Goal: Information Seeking & Learning: Learn about a topic

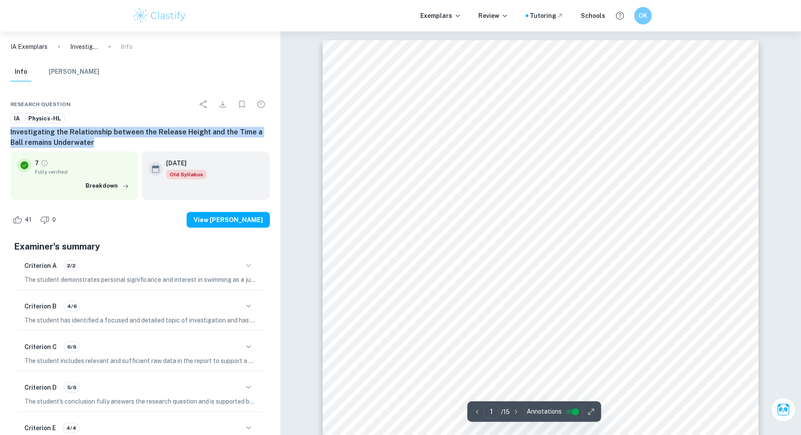
drag, startPoint x: 70, startPoint y: 143, endPoint x: 10, endPoint y: 134, distance: 61.3
click at [10, 134] on div "Research question IA Physics-HL Investigating the Relationship between the Rele…" at bounding box center [140, 282] width 280 height 394
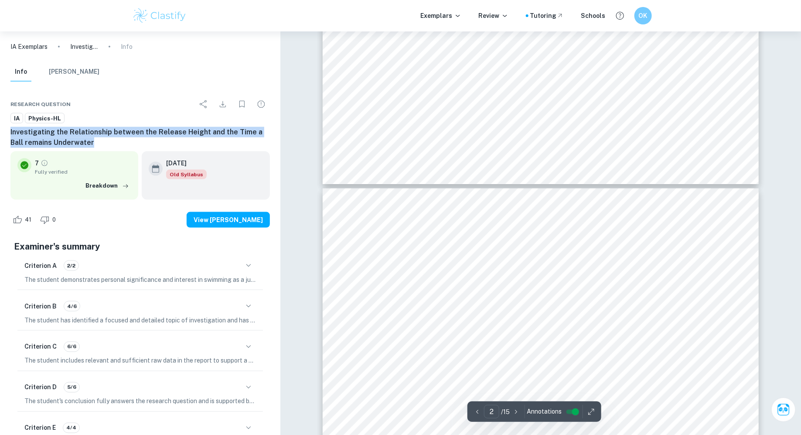
type input "3"
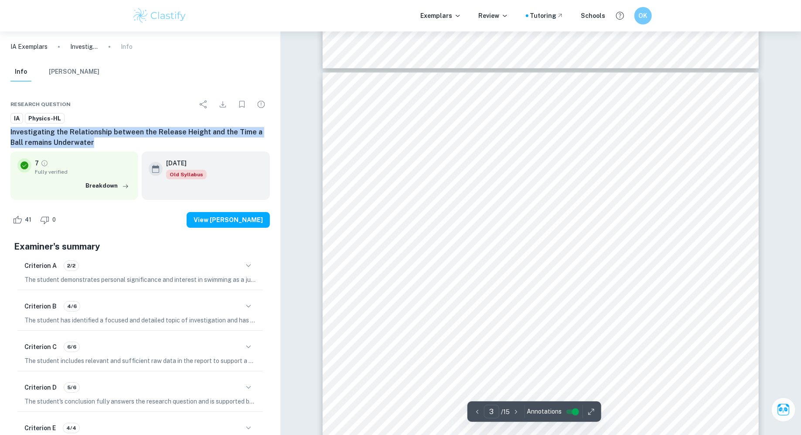
scroll to position [1280, 0]
click at [550, 334] on div at bounding box center [541, 322] width 30 height 34
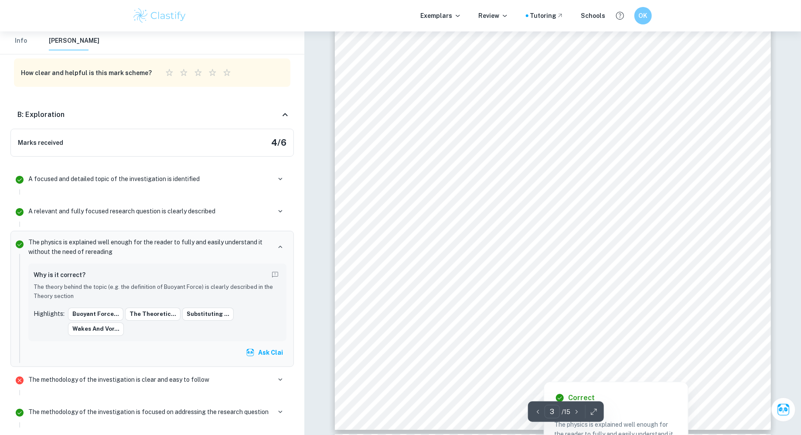
scroll to position [1476, 0]
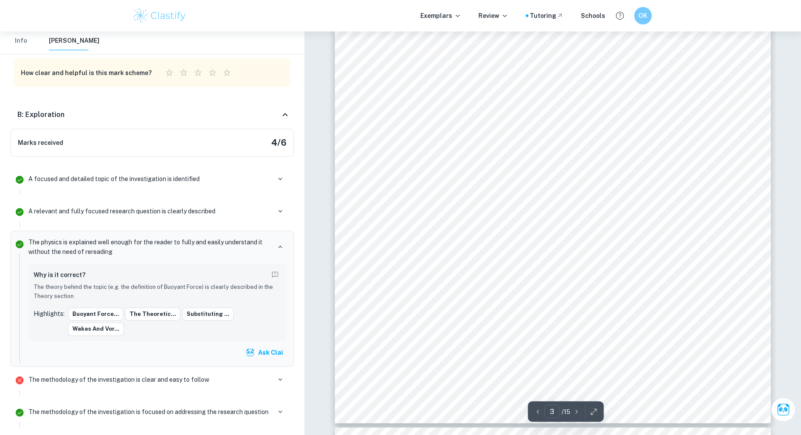
click at [536, 188] on div "How does the time a ball remains underwater depend on its release height above …" at bounding box center [553, 114] width 436 height 617
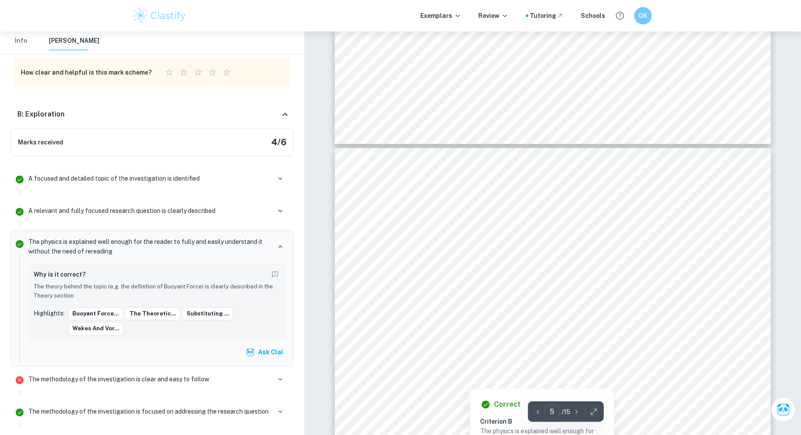
click at [519, 227] on div at bounding box center [552, 230] width 363 height 14
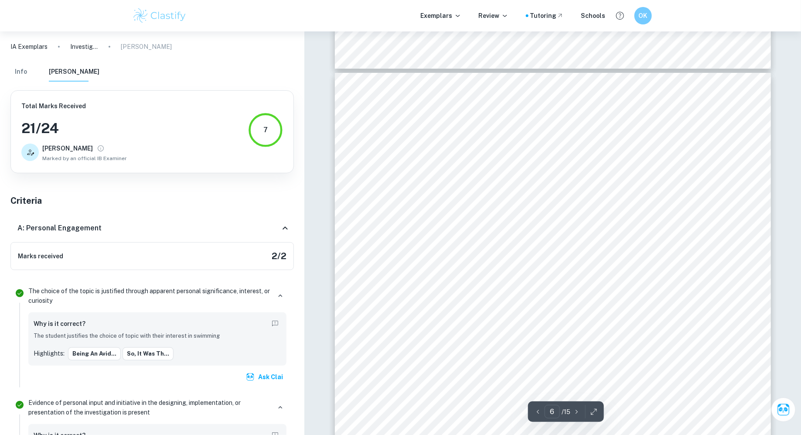
scroll to position [3147, 0]
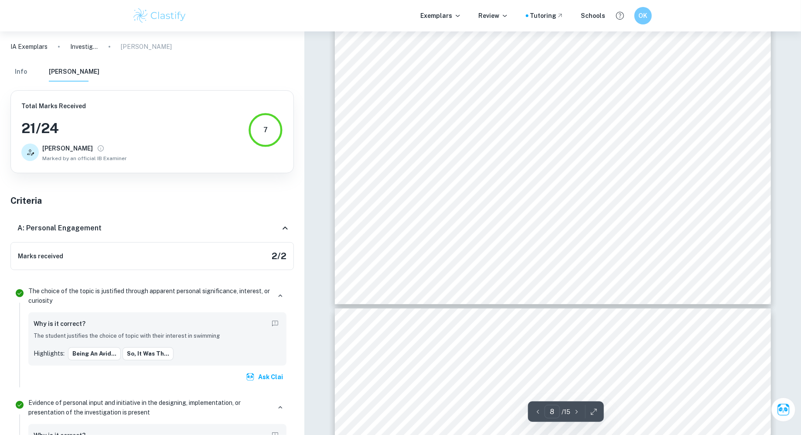
type input "9"
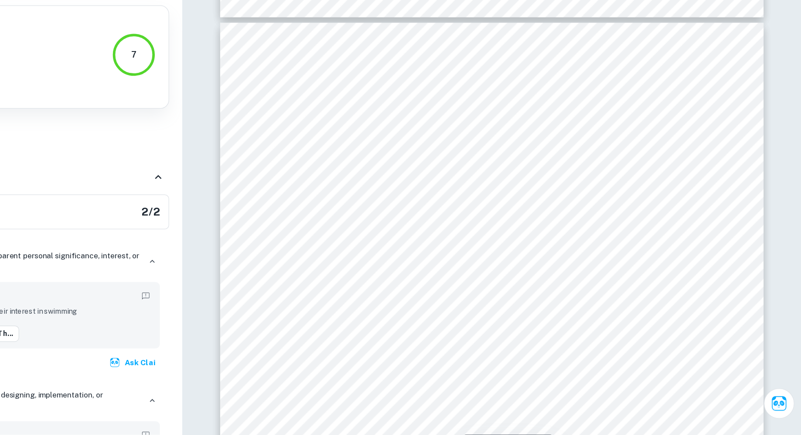
scroll to position [4974, 0]
